Goal: Find specific page/section: Find specific page/section

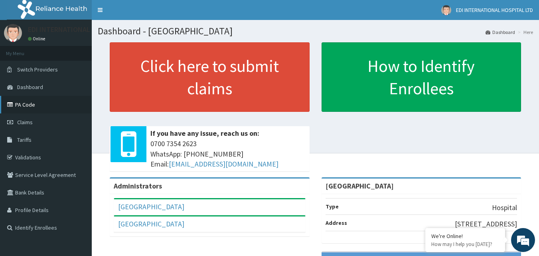
click at [41, 104] on link "PA Code" at bounding box center [46, 105] width 92 height 18
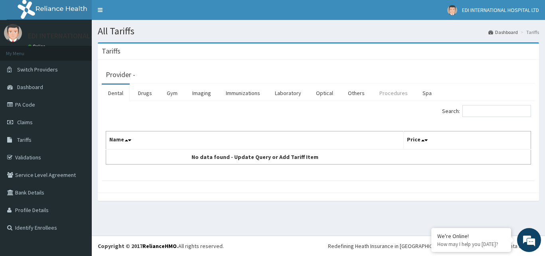
click at [391, 89] on link "Procedures" at bounding box center [393, 93] width 41 height 17
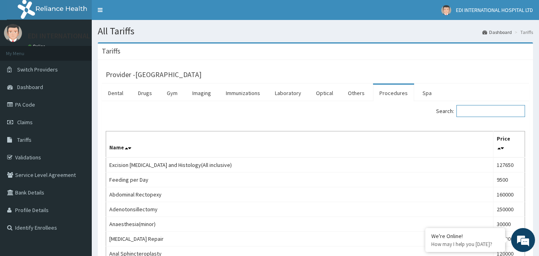
click at [489, 113] on input "Search:" at bounding box center [491, 111] width 69 height 12
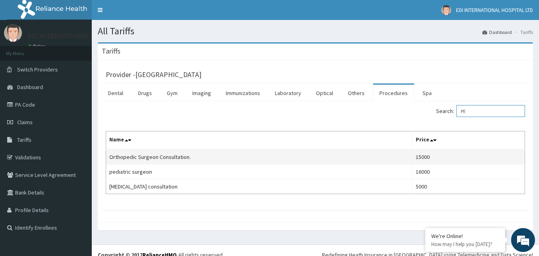
type input "P"
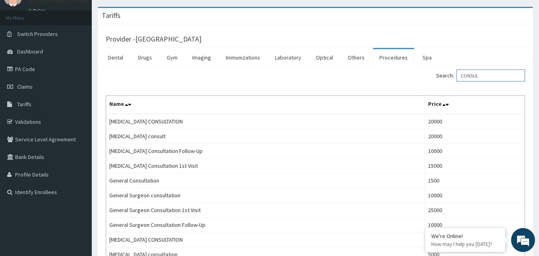
scroll to position [16, 0]
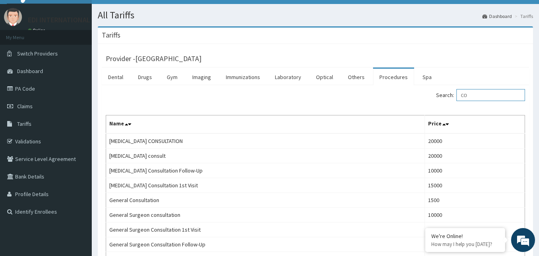
type input "C"
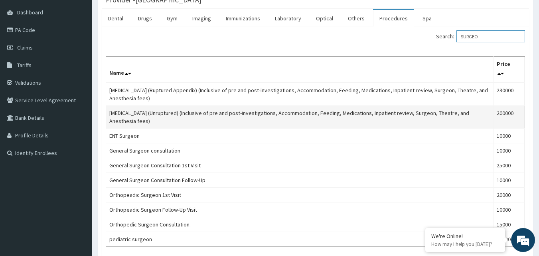
scroll to position [0, 0]
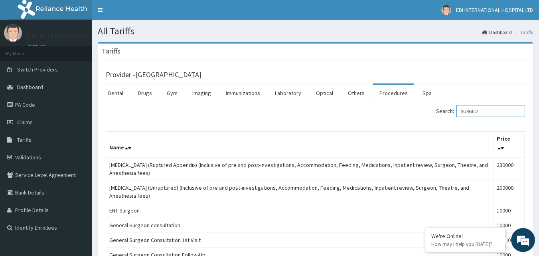
type input "SURGEO"
click at [44, 157] on link "Validations" at bounding box center [46, 158] width 92 height 18
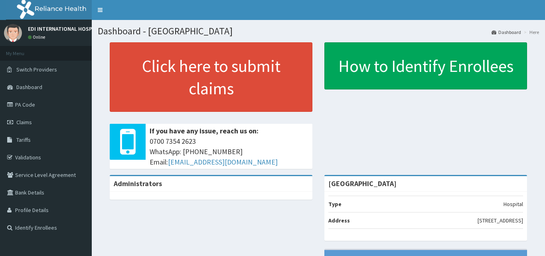
click at [38, 105] on link "PA Code" at bounding box center [46, 105] width 92 height 18
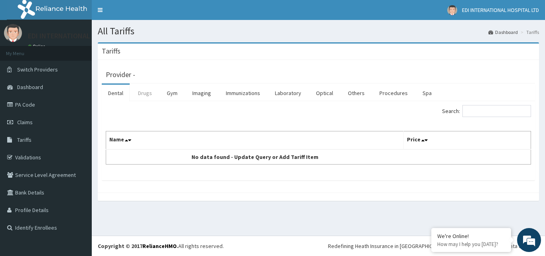
click at [147, 94] on link "Drugs" at bounding box center [145, 93] width 27 height 17
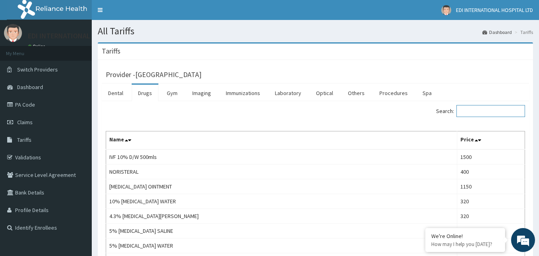
click at [496, 113] on input "Search:" at bounding box center [491, 111] width 69 height 12
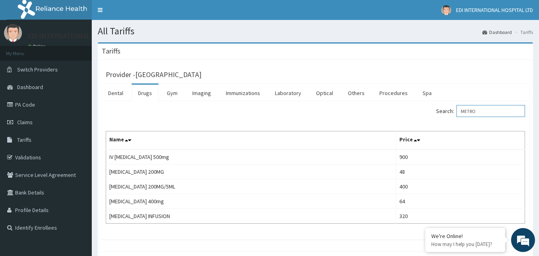
type input "METRO"
click at [297, 91] on link "Laboratory" at bounding box center [288, 93] width 39 height 17
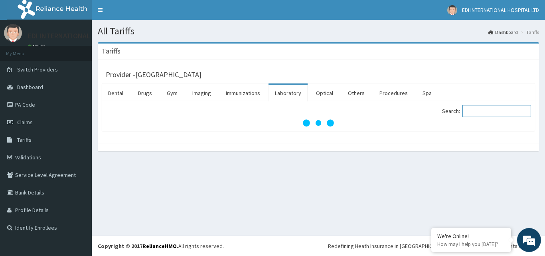
click at [483, 114] on input "Search:" at bounding box center [497, 111] width 69 height 12
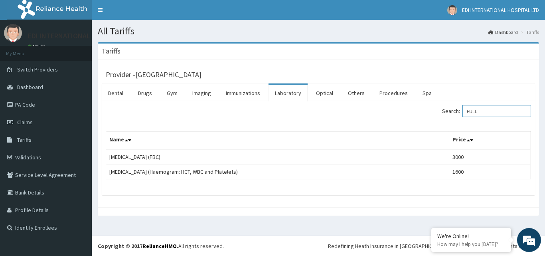
type input "FULL"
click at [388, 88] on link "Procedures" at bounding box center [393, 93] width 41 height 17
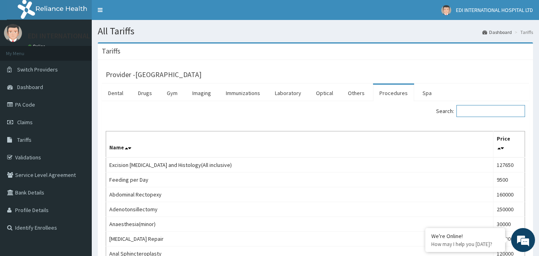
click at [484, 113] on input "Search:" at bounding box center [491, 111] width 69 height 12
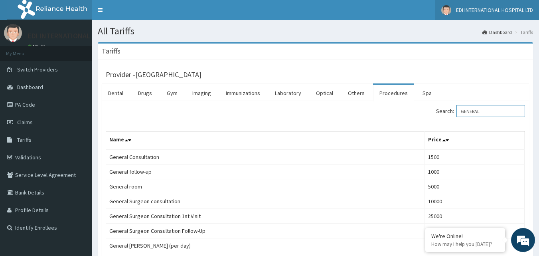
type input "GENERAL"
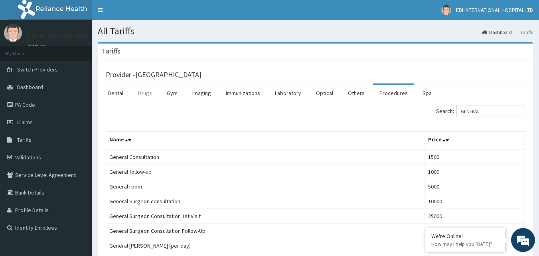
click at [142, 94] on link "Drugs" at bounding box center [145, 93] width 27 height 17
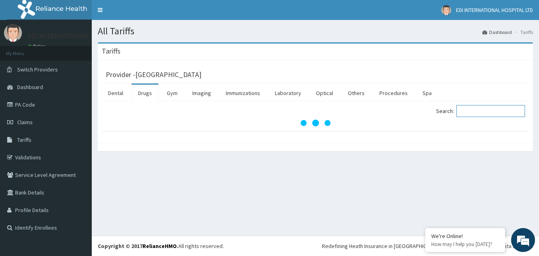
click at [477, 113] on input "Search:" at bounding box center [491, 111] width 69 height 12
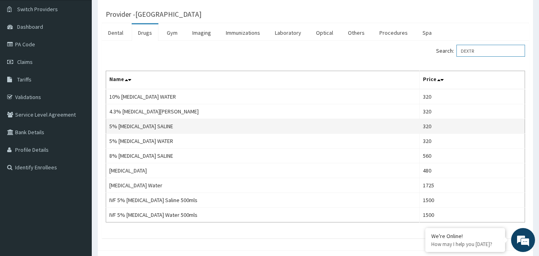
scroll to position [80, 0]
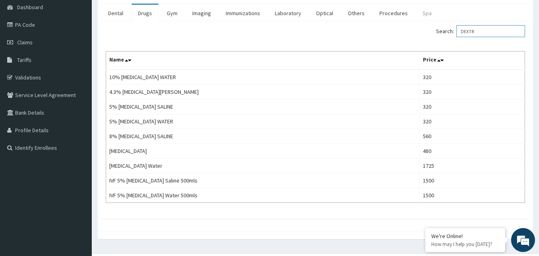
type input "DEXTR"
